Goal: Task Accomplishment & Management: Complete application form

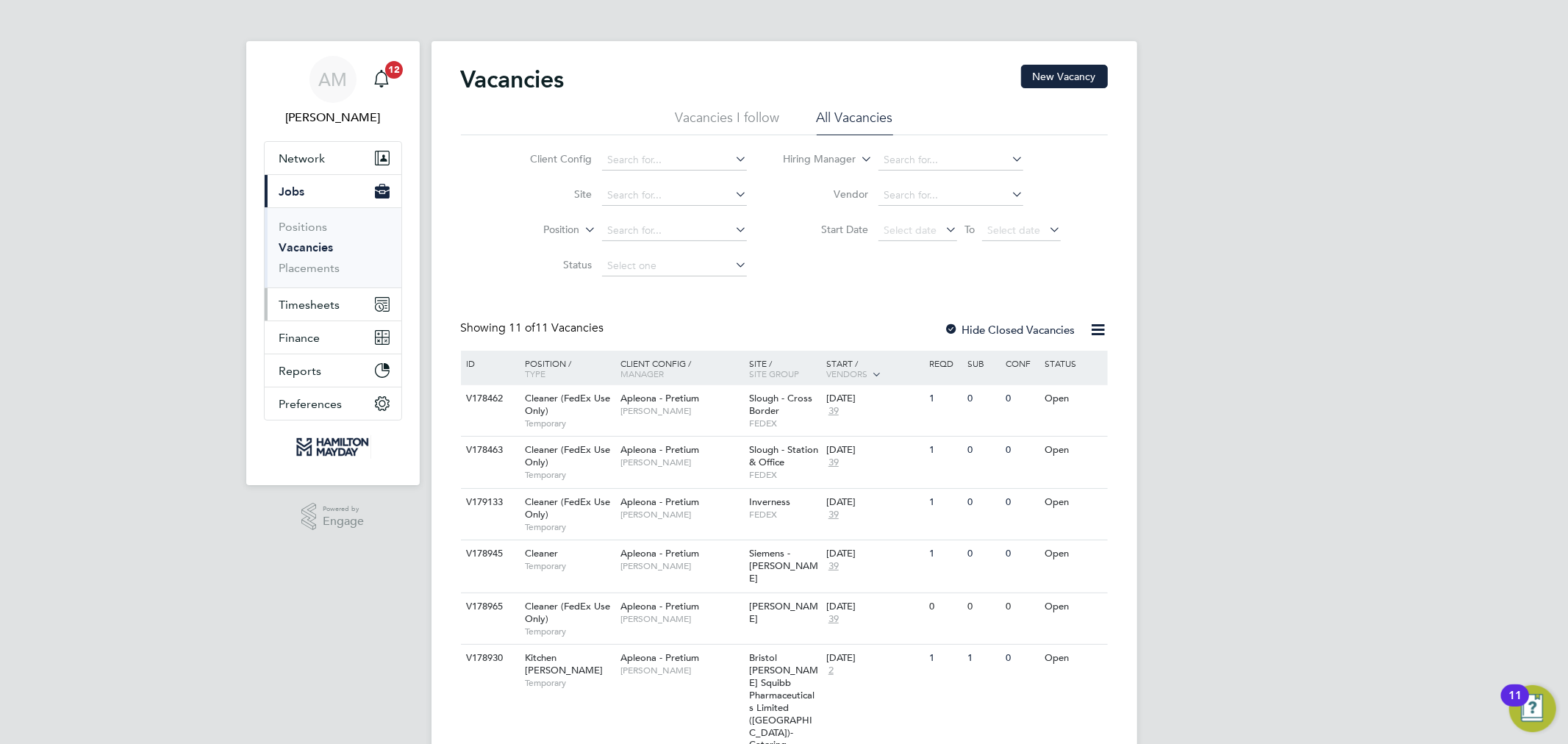
click at [318, 309] on span "Timesheets" at bounding box center [310, 304] width 61 height 14
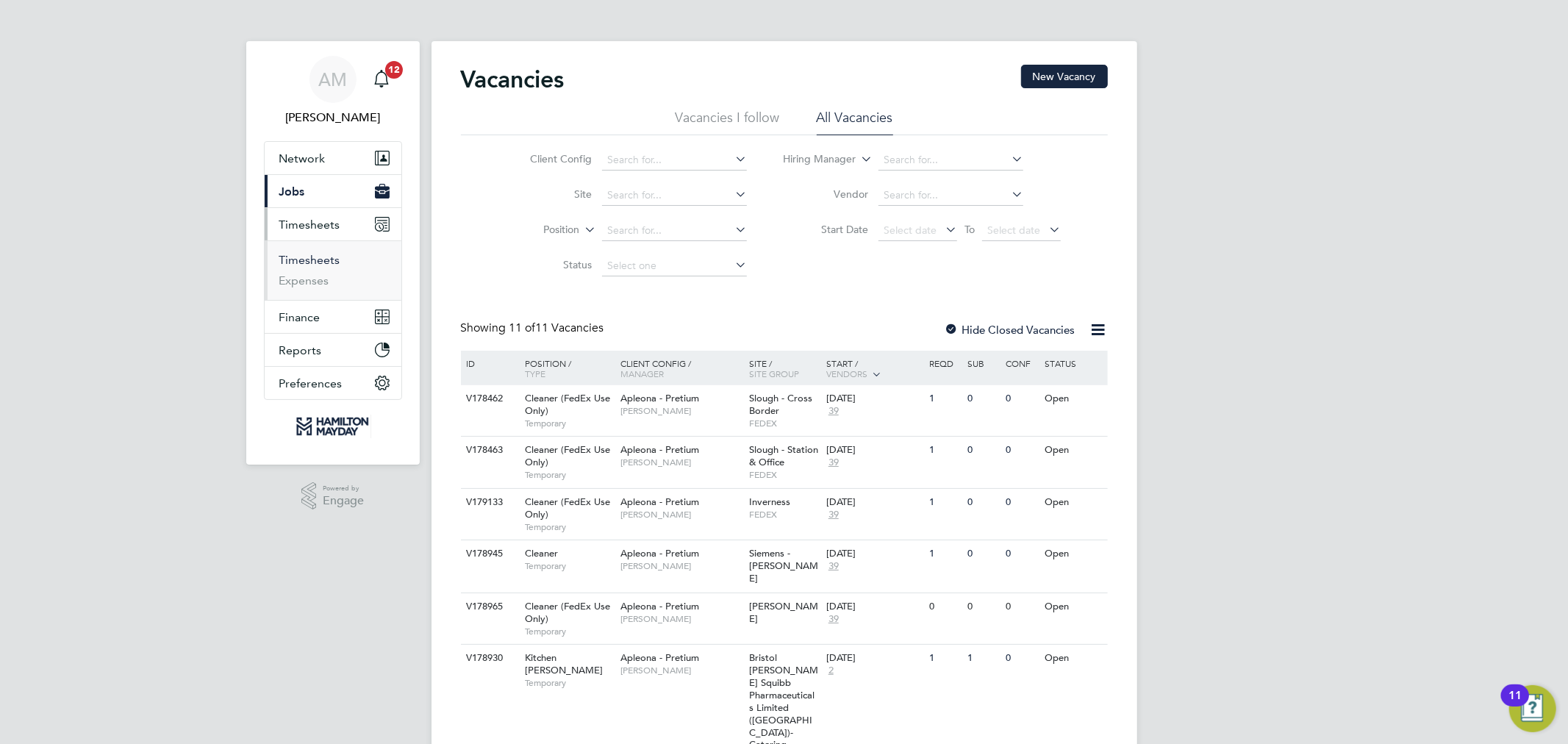
click at [305, 262] on link "Timesheets" at bounding box center [310, 259] width 61 height 14
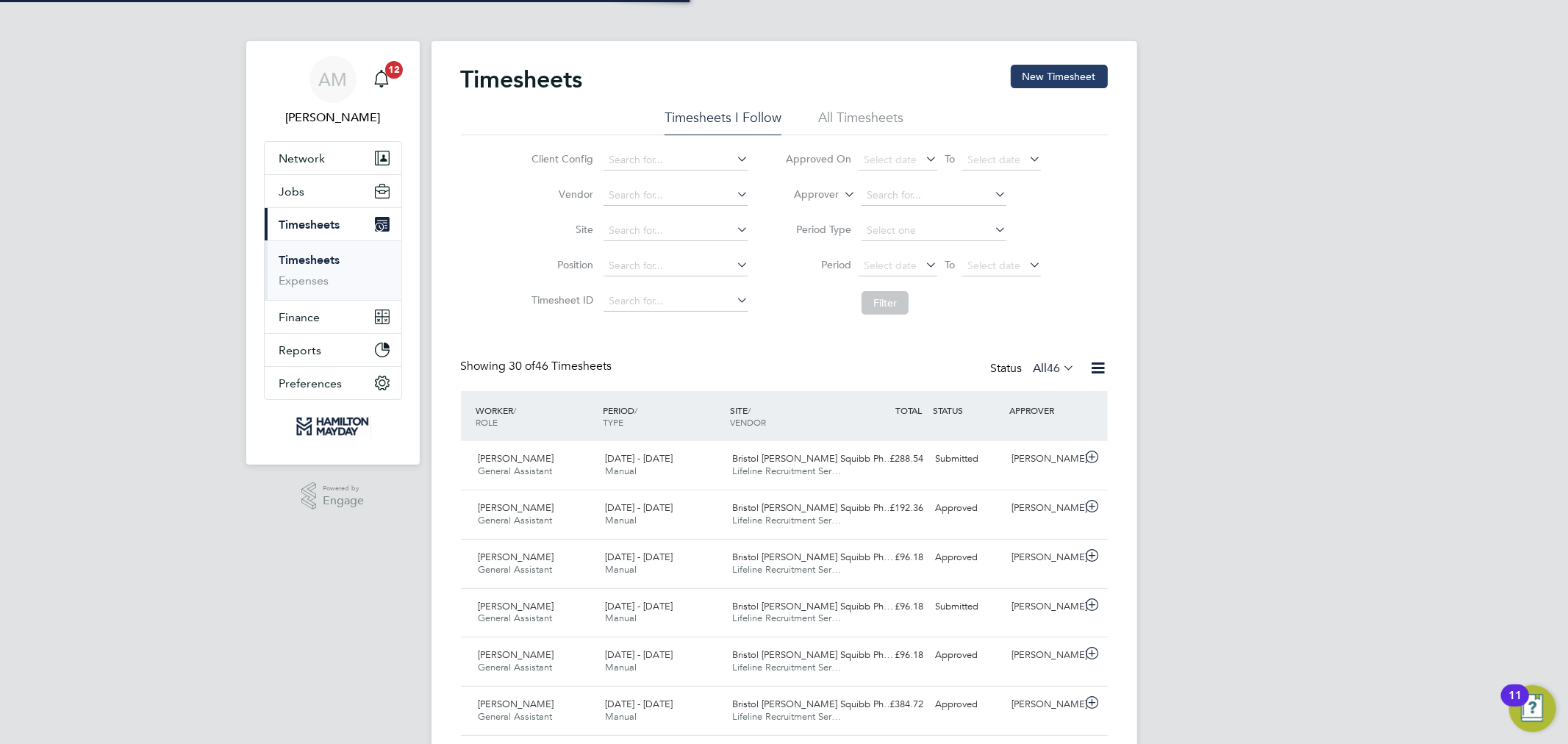
click at [1072, 82] on button "New Timesheet" at bounding box center [1059, 76] width 97 height 24
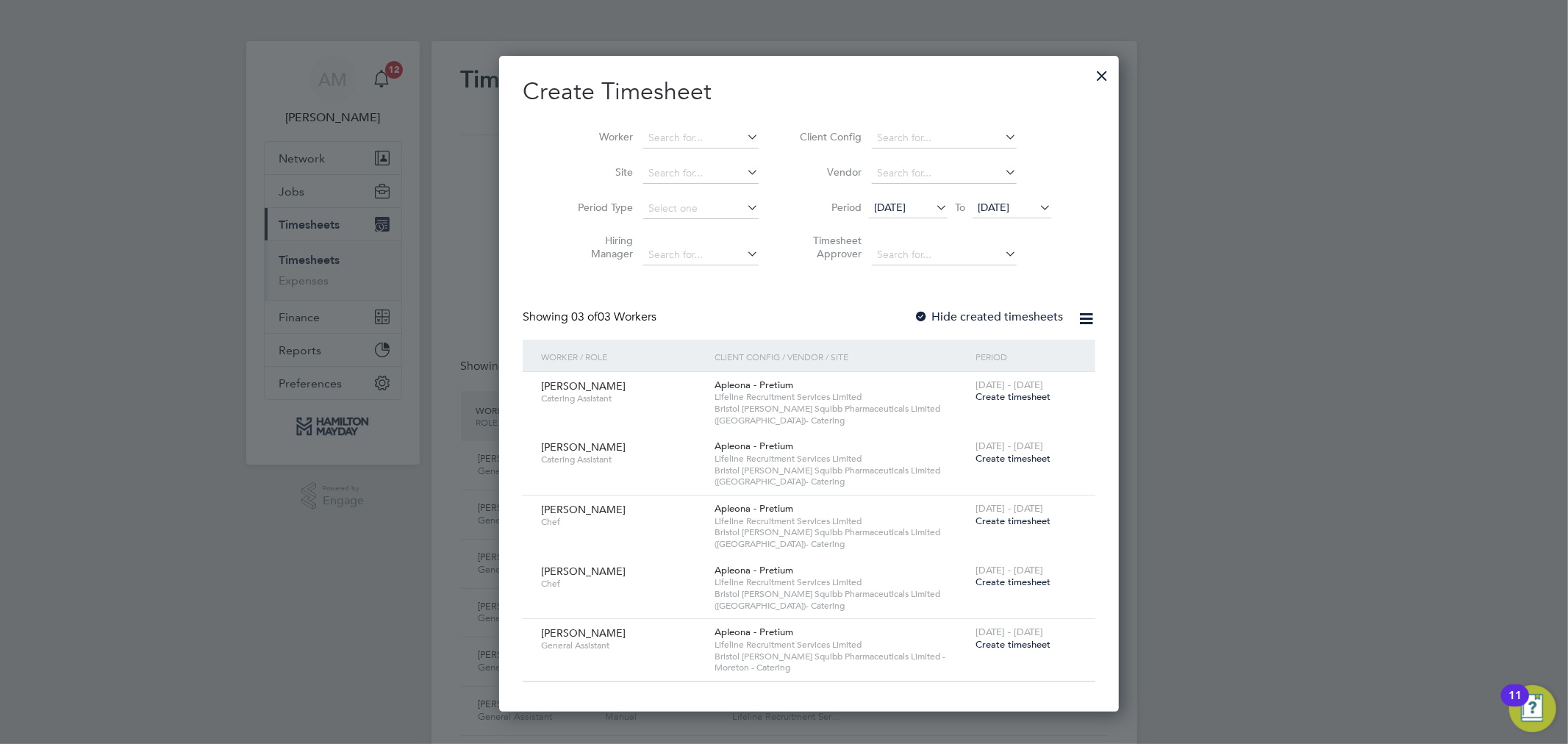
click at [976, 642] on span "Create timesheet" at bounding box center [1013, 643] width 75 height 12
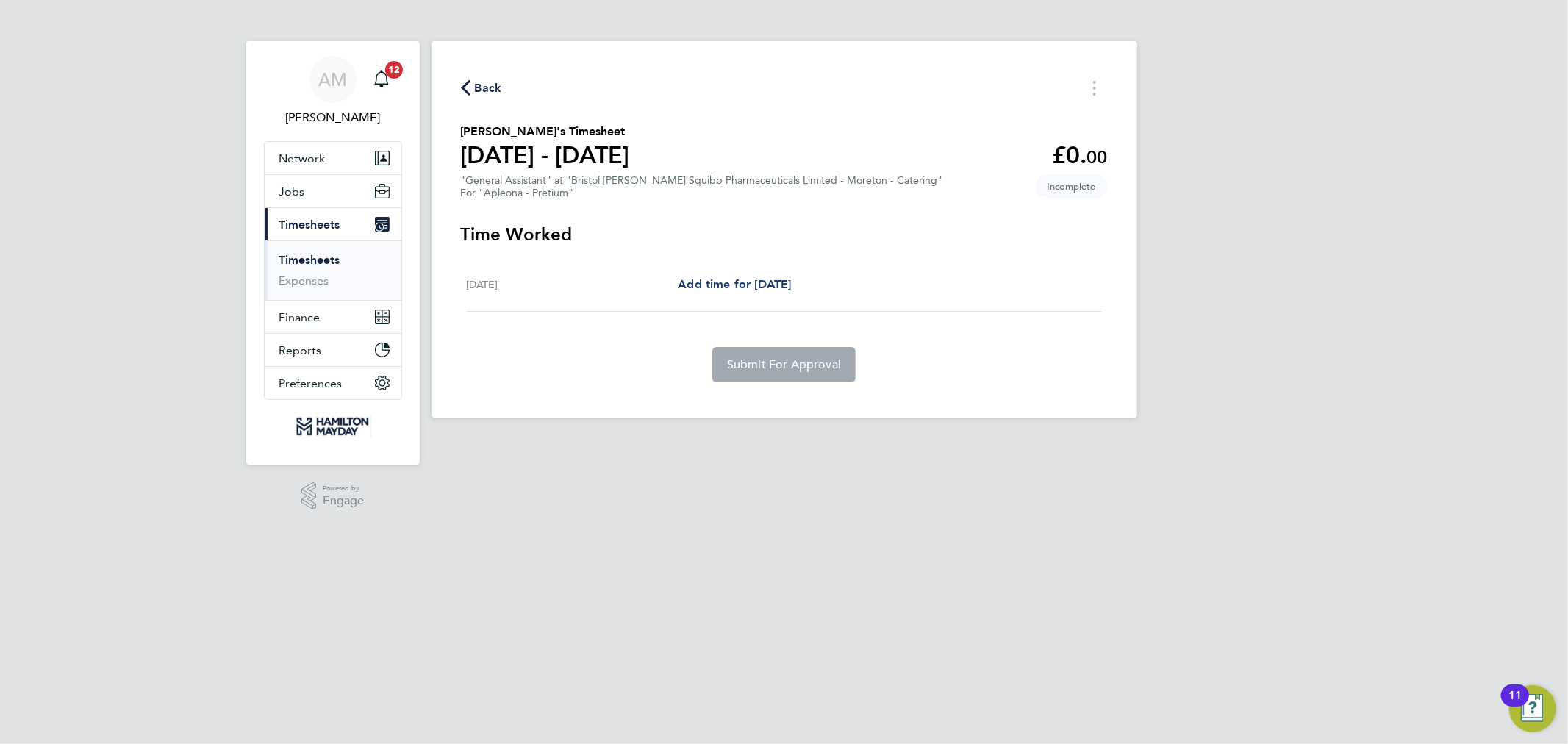
click at [729, 277] on span "Add time for [DATE]" at bounding box center [734, 283] width 113 height 14
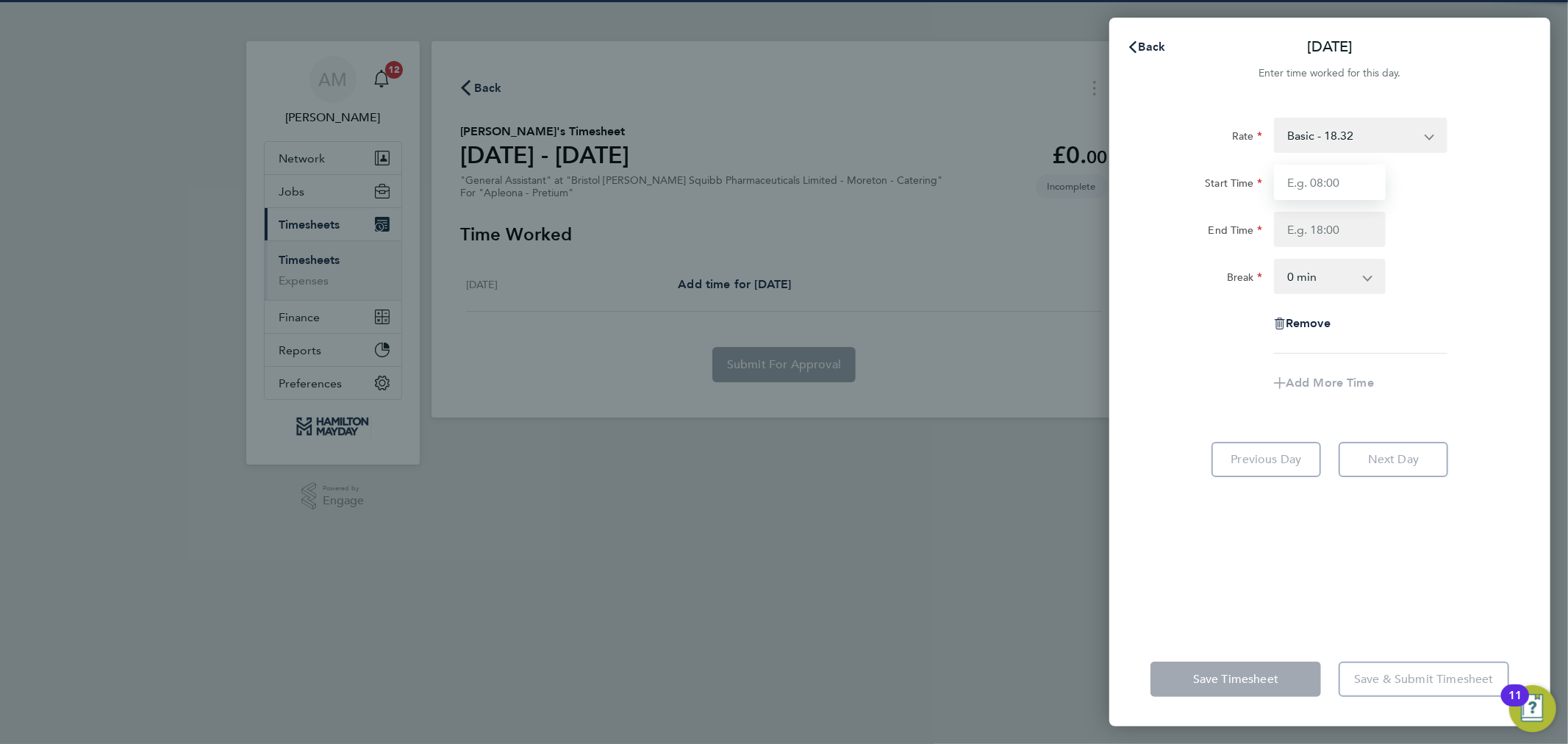
click at [1334, 184] on input "Start Time" at bounding box center [1330, 182] width 112 height 35
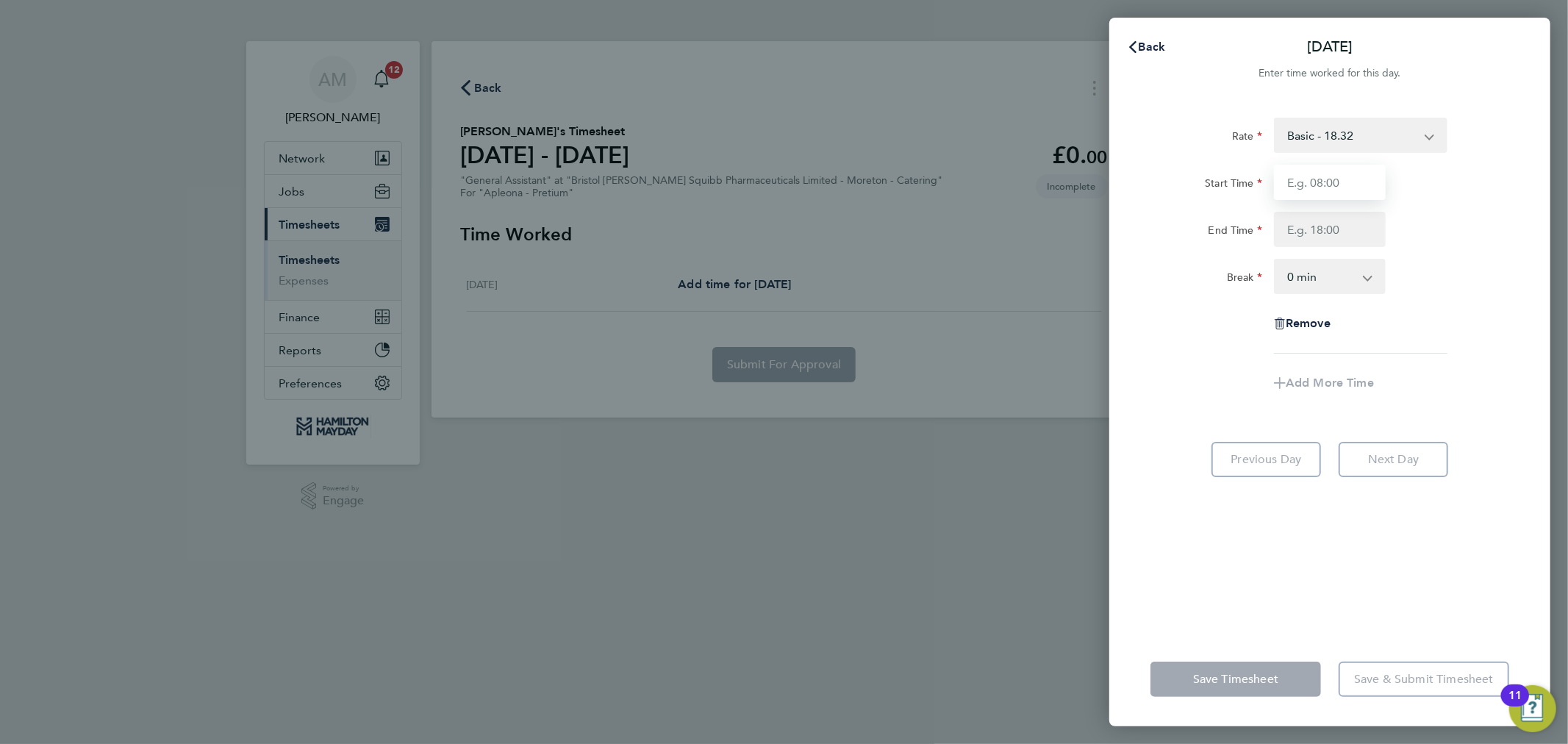
type input "09:00"
click at [1305, 236] on input "End Time" at bounding box center [1330, 229] width 112 height 35
type input "14:30"
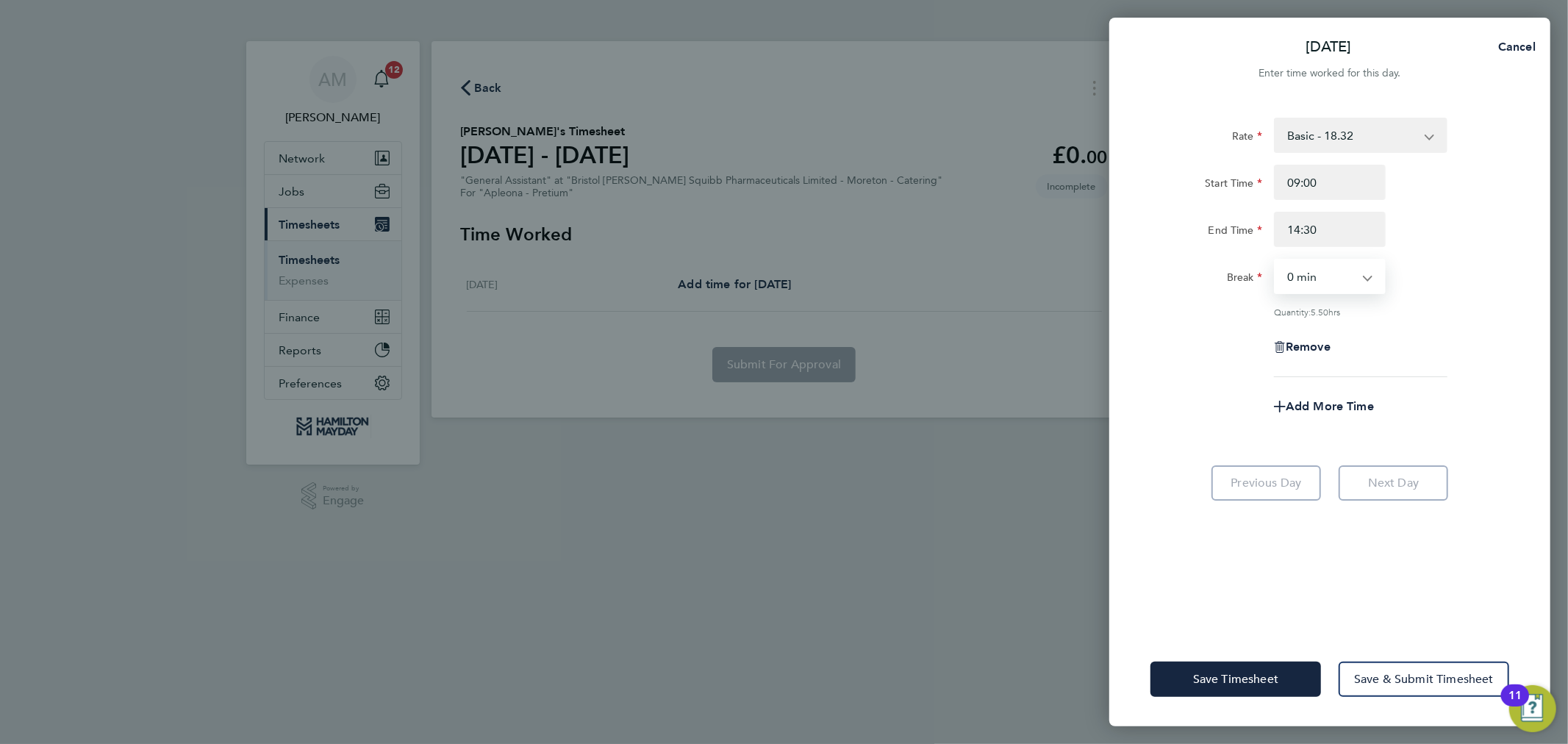
click at [1336, 285] on select "0 min 15 min 30 min 45 min 60 min 75 min 90 min" at bounding box center [1321, 276] width 91 height 32
select select "15"
click at [1276, 260] on select "0 min 15 min 30 min 45 min 60 min 75 min 90 min" at bounding box center [1321, 276] width 91 height 32
click at [1273, 673] on span "Save Timesheet" at bounding box center [1236, 679] width 85 height 15
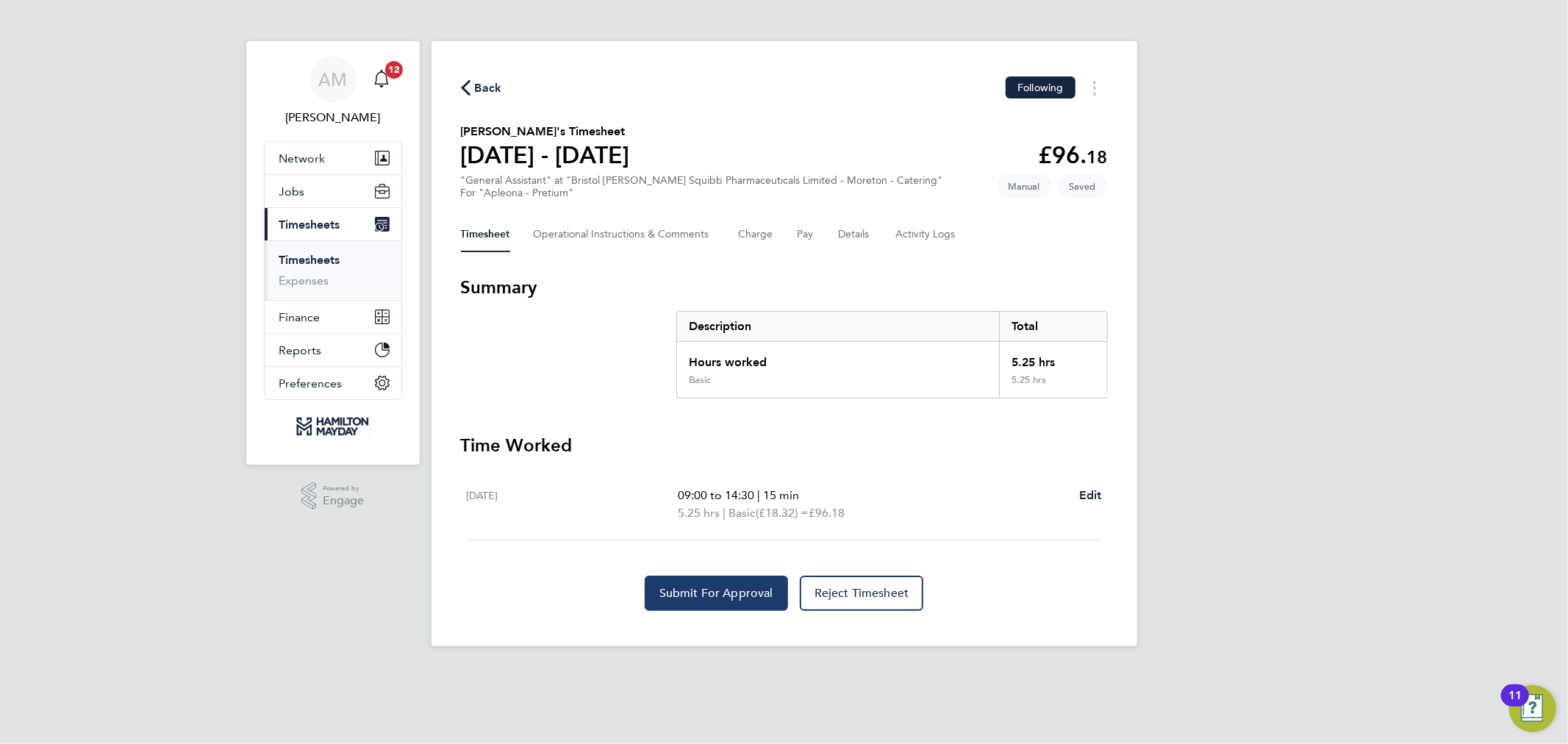
click at [746, 593] on span "Submit For Approval" at bounding box center [717, 593] width 114 height 15
